Goal: Find specific page/section: Find specific page/section

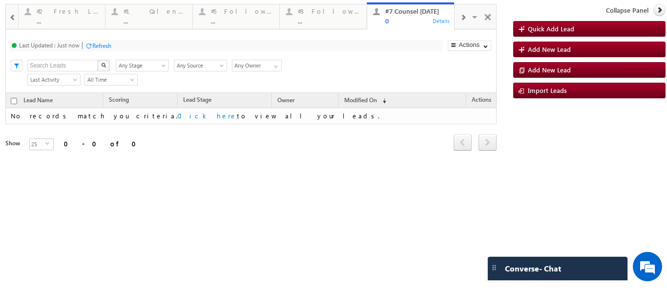
click at [467, 18] on div at bounding box center [463, 17] width 16 height 22
click at [466, 18] on div at bounding box center [463, 17] width 16 height 22
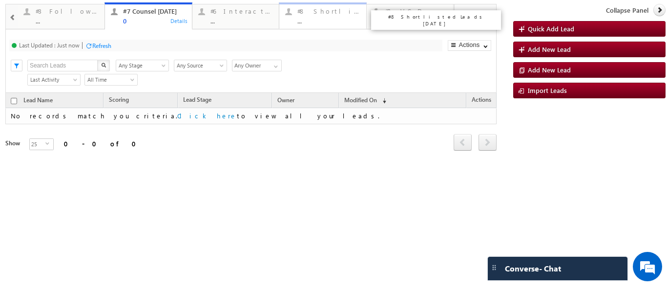
click at [298, 17] on div "..." at bounding box center [328, 20] width 63 height 7
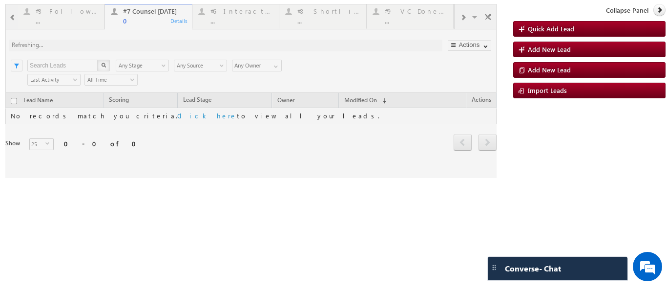
click at [309, 15] on div at bounding box center [250, 91] width 491 height 174
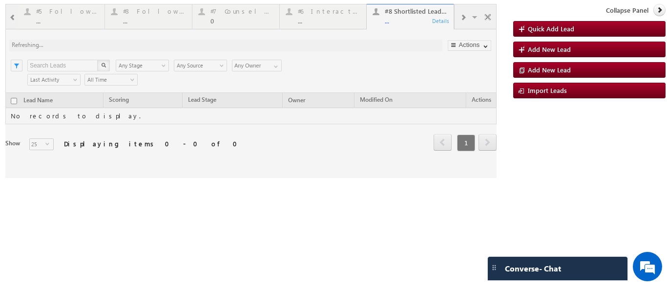
click at [390, 26] on div at bounding box center [250, 91] width 491 height 174
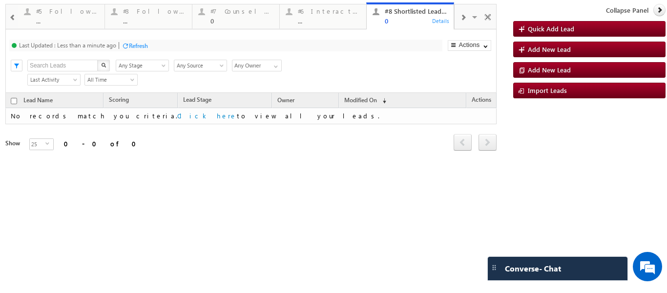
click at [463, 17] on span at bounding box center [463, 18] width 6 height 8
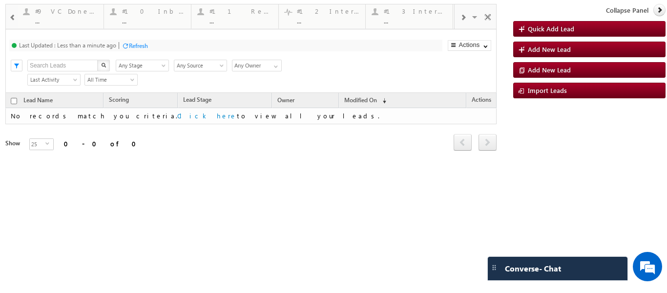
click at [463, 17] on span at bounding box center [463, 18] width 6 height 8
click at [347, 8] on div "VC F2F Asesment ([GEOGRAPHIC_DATA])" at bounding box center [327, 11] width 63 height 8
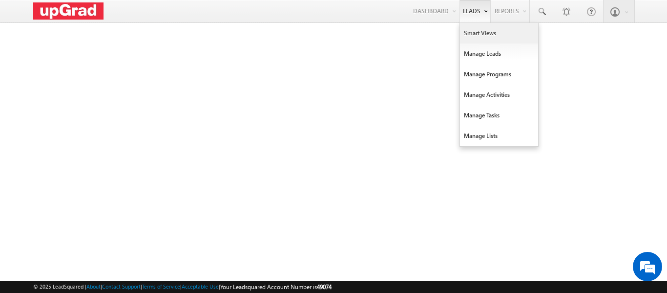
click at [493, 29] on link "Smart Views" at bounding box center [499, 33] width 78 height 21
